Goal: Task Accomplishment & Management: Use online tool/utility

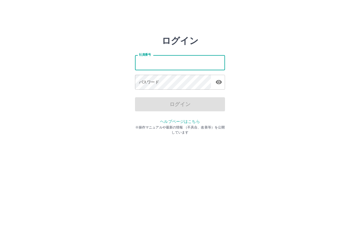
click at [155, 67] on input "社員番号" at bounding box center [180, 62] width 90 height 15
type input "*******"
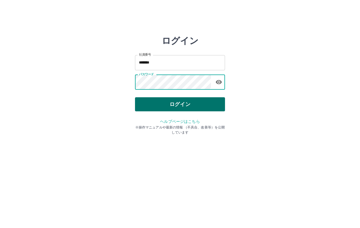
click at [164, 105] on button "ログイン" at bounding box center [180, 104] width 90 height 14
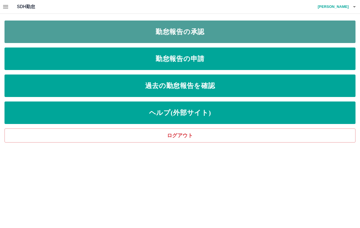
click at [182, 28] on link "勤怠報告の承認" at bounding box center [179, 32] width 351 height 22
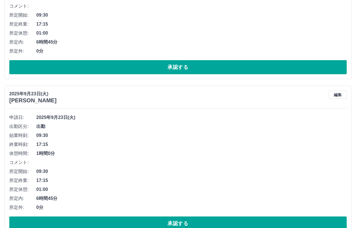
scroll to position [197, 0]
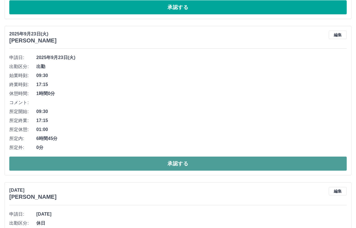
click at [178, 163] on button "承認する" at bounding box center [177, 164] width 337 height 14
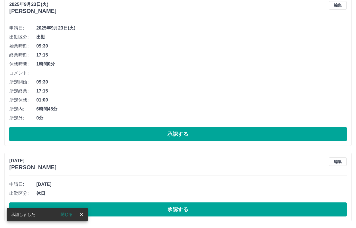
scroll to position [71, 0]
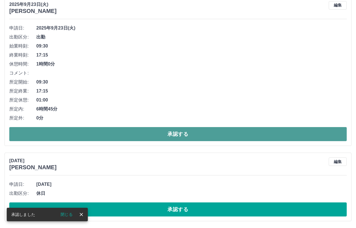
click at [182, 129] on button "承認する" at bounding box center [177, 134] width 337 height 14
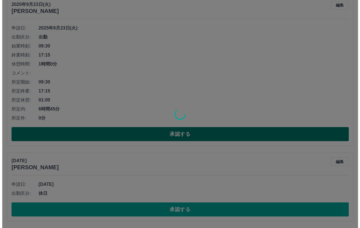
scroll to position [0, 0]
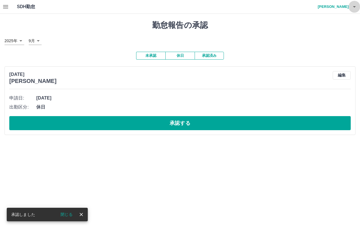
click at [357, 8] on icon "button" at bounding box center [354, 6] width 7 height 7
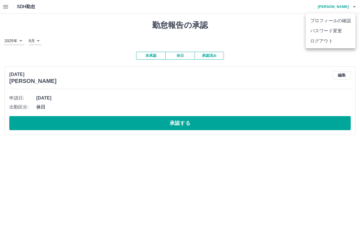
click at [322, 40] on li "ログアウト" at bounding box center [331, 41] width 50 height 10
